Goal: Task Accomplishment & Management: Complete application form

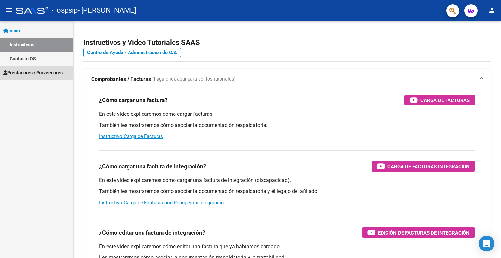
click at [17, 70] on span "Prestadores / Proveedores" at bounding box center [32, 72] width 59 height 7
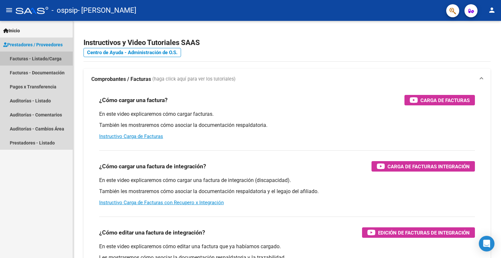
click at [16, 56] on link "Facturas - Listado/Carga" at bounding box center [36, 59] width 73 height 14
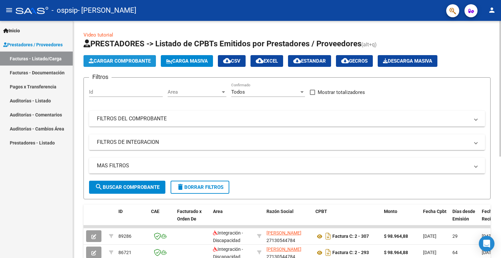
click at [137, 60] on span "Cargar Comprobante" at bounding box center [120, 61] width 62 height 6
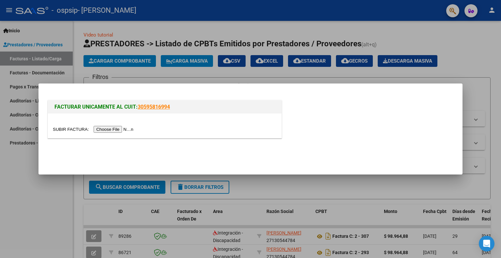
click at [126, 129] on input "file" at bounding box center [94, 129] width 82 height 7
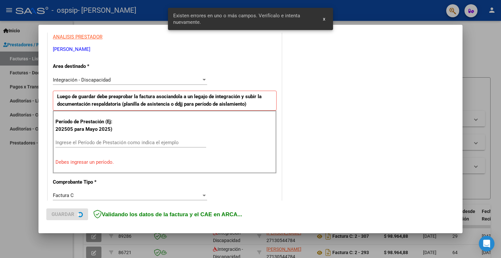
scroll to position [130, 0]
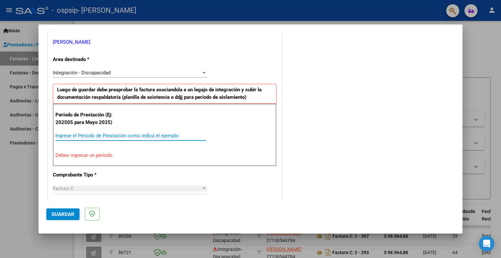
click at [113, 135] on input "Ingrese el Período de Prestación como indica el ejemplo" at bounding box center [130, 136] width 151 height 6
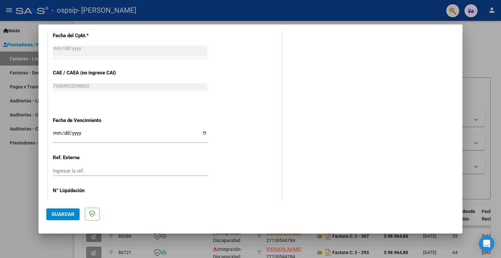
scroll to position [391, 0]
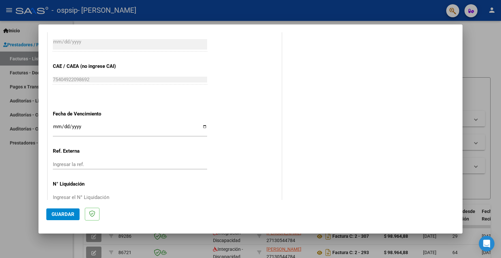
type input "202509"
click at [202, 126] on input "Ingresar la fecha" at bounding box center [130, 129] width 154 height 10
type input "[DATE]"
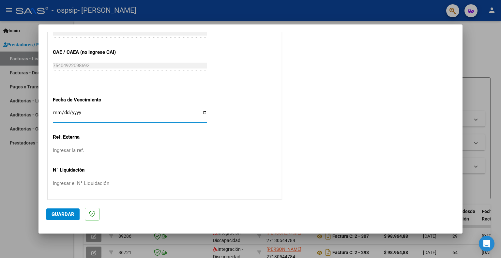
click at [62, 212] on span "Guardar" at bounding box center [63, 214] width 23 height 6
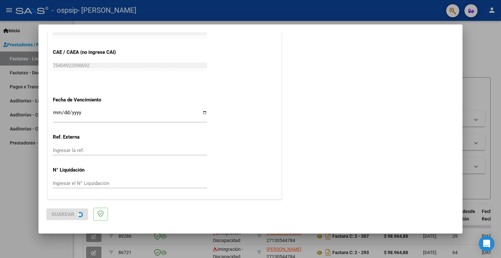
scroll to position [0, 0]
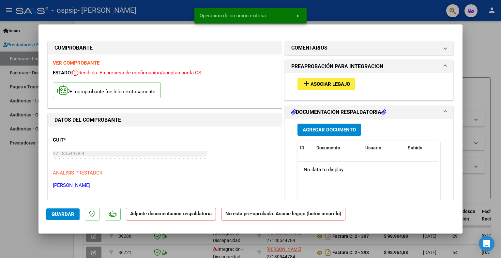
click at [318, 84] on span "Asociar Legajo" at bounding box center [329, 84] width 39 height 6
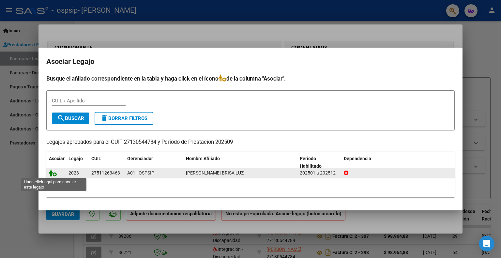
click at [53, 174] on icon at bounding box center [53, 172] width 8 height 7
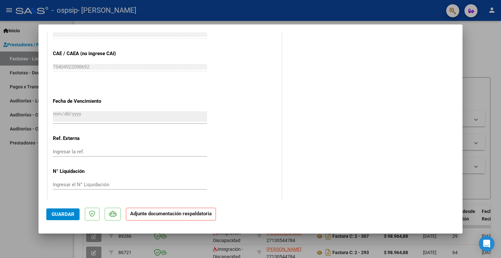
scroll to position [415, 0]
click at [150, 216] on strong "Adjunte documentación respaldatoria" at bounding box center [170, 214] width 81 height 6
click at [173, 215] on strong "Adjunte documentación respaldatoria" at bounding box center [170, 214] width 81 height 6
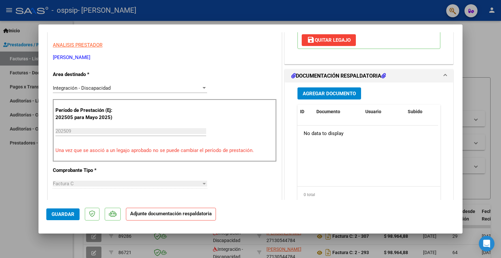
scroll to position [122, 0]
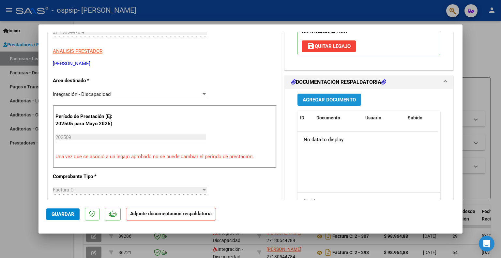
click at [319, 100] on span "Agregar Documento" at bounding box center [329, 100] width 53 height 6
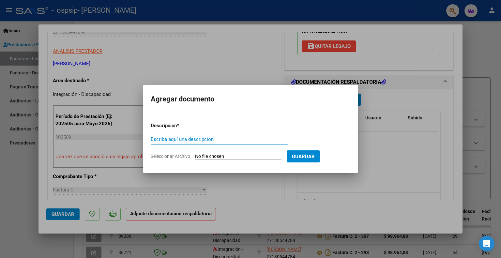
click at [202, 137] on input "Escriba aquí una descripcion" at bounding box center [220, 139] width 138 height 6
type input "planilla asistencia"
click at [186, 156] on span "Seleccionar Archivo" at bounding box center [170, 156] width 39 height 5
click at [195, 156] on input "Seleccionar Archivo" at bounding box center [238, 157] width 86 height 6
click at [183, 156] on span "Seleccionar Archivo" at bounding box center [170, 156] width 39 height 5
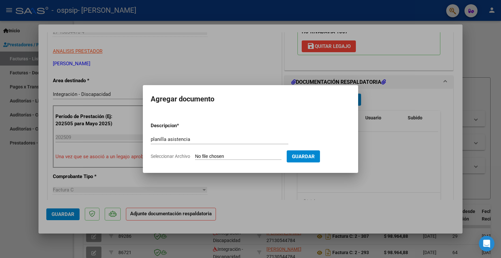
click at [195, 156] on input "Seleccionar Archivo" at bounding box center [238, 157] width 86 height 6
type input "C:\fakepath\Adobe Scan [DATE] (5).pdf"
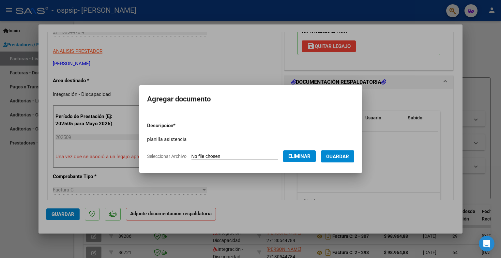
click at [347, 155] on span "Guardar" at bounding box center [337, 157] width 23 height 6
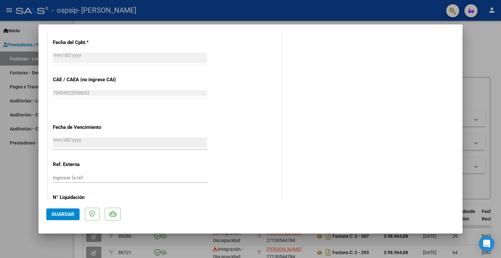
scroll to position [415, 0]
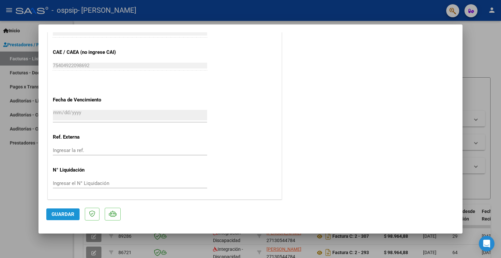
click at [56, 216] on span "Guardar" at bounding box center [63, 214] width 23 height 6
